Goal: Task Accomplishment & Management: Manage account settings

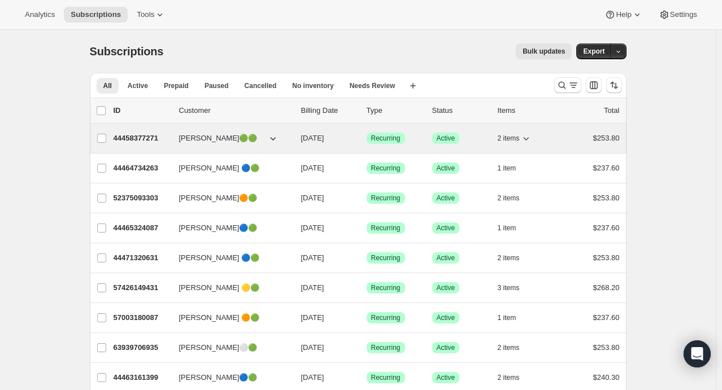
click at [529, 140] on icon "button" at bounding box center [525, 138] width 11 height 11
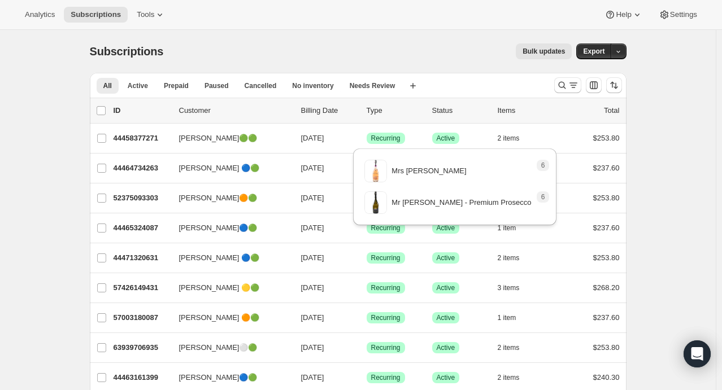
drag, startPoint x: 529, startPoint y: 140, endPoint x: 654, endPoint y: 204, distance: 140.2
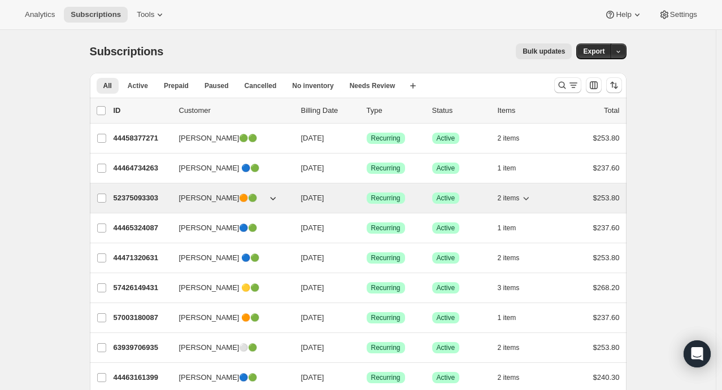
click at [529, 197] on icon "button" at bounding box center [527, 198] width 6 height 3
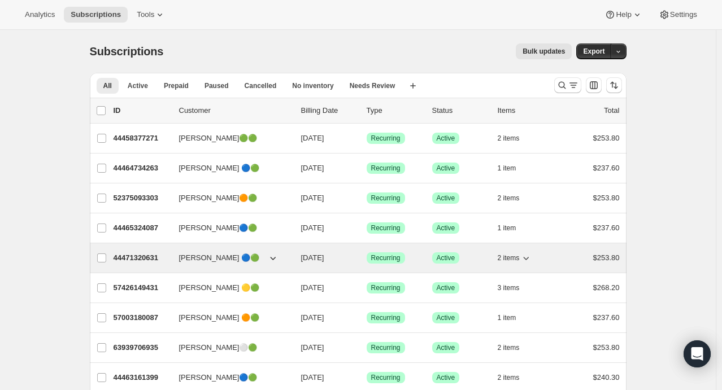
click at [532, 258] on icon "button" at bounding box center [525, 258] width 11 height 11
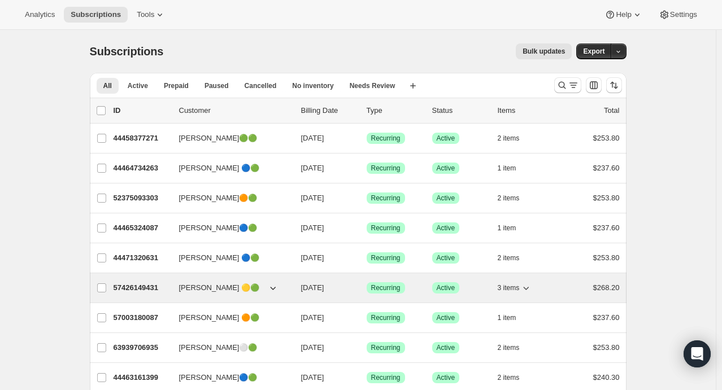
click at [524, 288] on icon "button" at bounding box center [525, 287] width 11 height 11
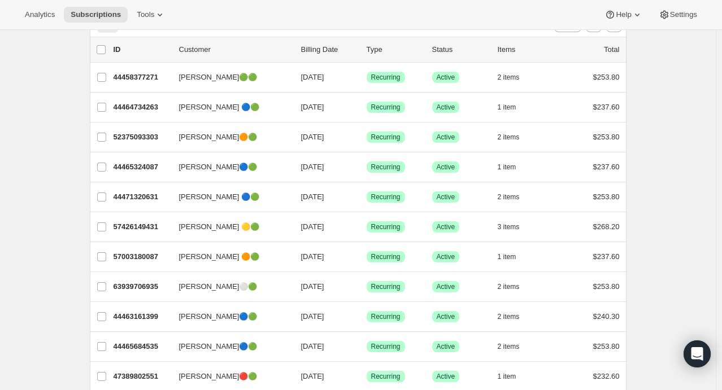
scroll to position [60, 0]
